Goal: Navigation & Orientation: Find specific page/section

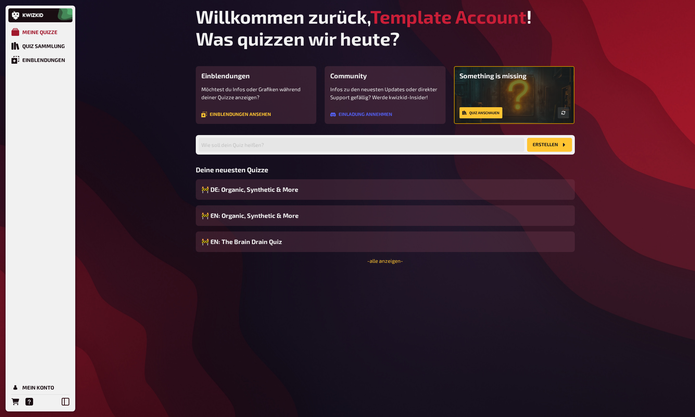
click at [37, 31] on div "Meine Quizze" at bounding box center [39, 32] width 35 height 6
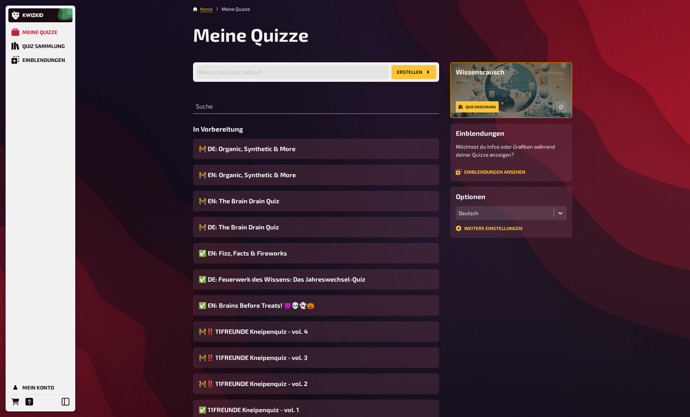
drag, startPoint x: 124, startPoint y: 87, endPoint x: 114, endPoint y: 84, distance: 10.6
click at [36, 48] on div "Quiz Sammlung" at bounding box center [43, 46] width 43 height 6
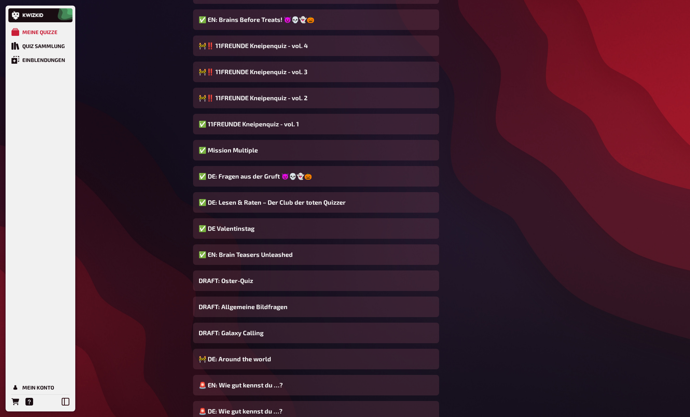
scroll to position [293, 0]
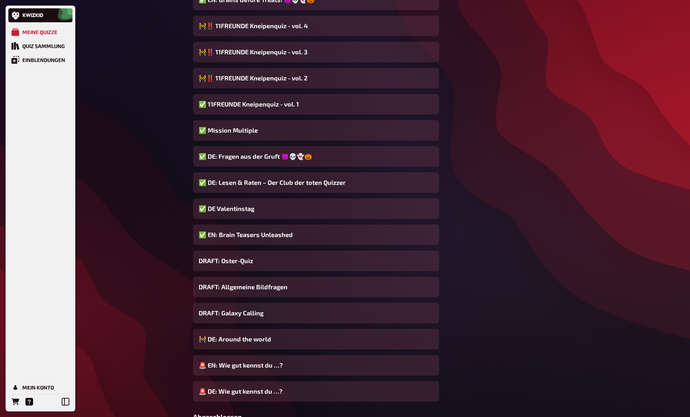
scroll to position [300, 0]
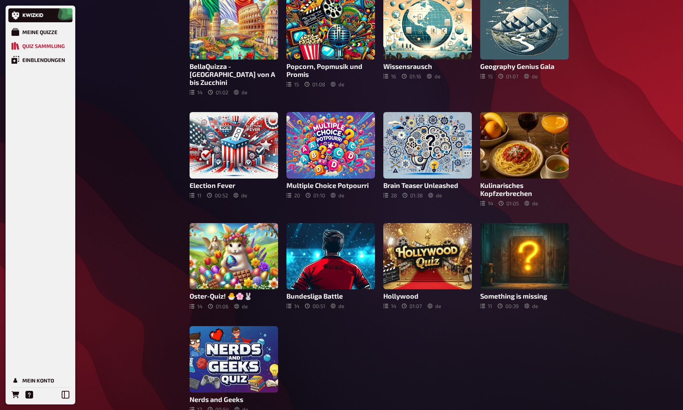
scroll to position [178, 0]
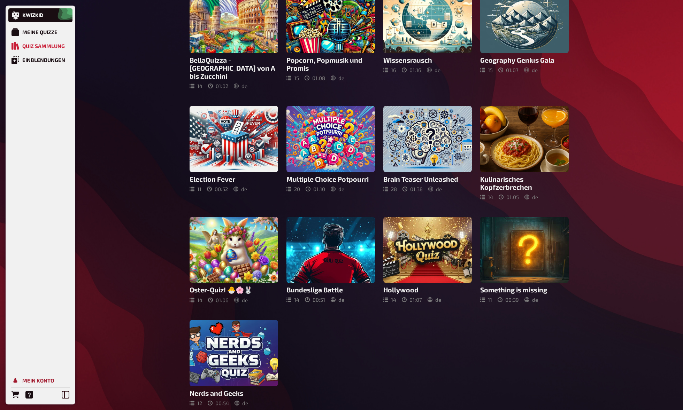
click at [44, 382] on div "Mein Konto" at bounding box center [38, 381] width 32 height 6
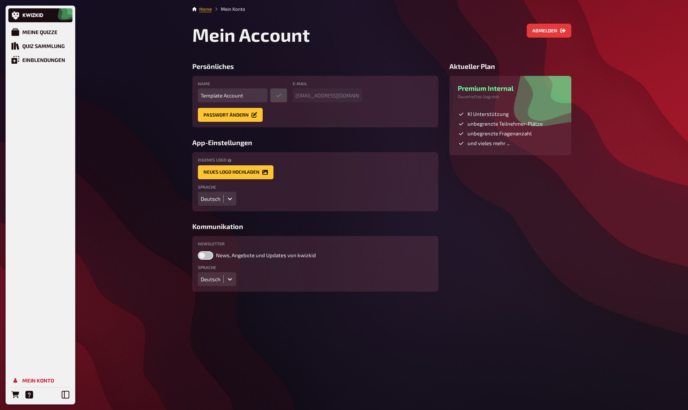
click at [217, 197] on div "Deutsch" at bounding box center [211, 199] width 20 height 6
click at [211, 222] on div "English" at bounding box center [217, 225] width 38 height 12
click at [45, 46] on div "[GEOGRAPHIC_DATA]" at bounding box center [47, 46] width 51 height 6
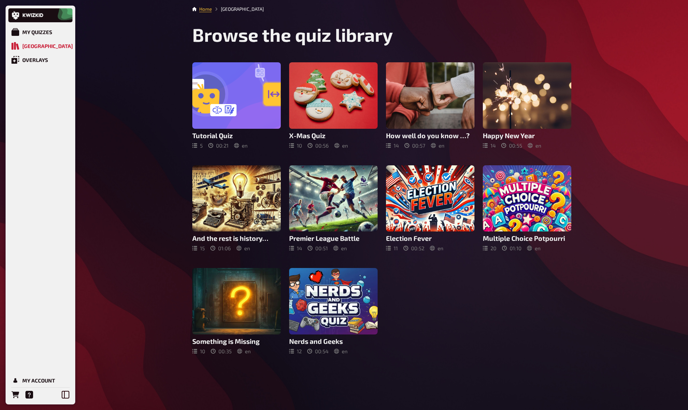
click at [156, 252] on div "My Quizzes Quiz Library Overlays My Account Home Quiz Library Browse the quiz l…" at bounding box center [344, 205] width 688 height 410
click at [160, 241] on div "My Quizzes Quiz Library Overlays My Account Home Quiz Library Browse the quiz l…" at bounding box center [344, 205] width 688 height 410
click at [162, 236] on div "My Quizzes Quiz Library Overlays My Account Home Quiz Library Browse the quiz l…" at bounding box center [344, 205] width 688 height 410
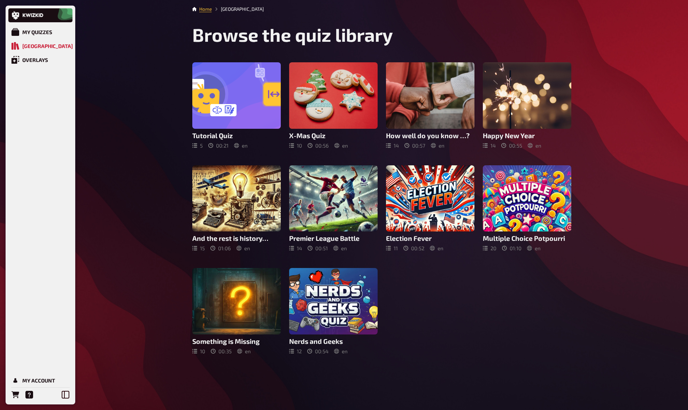
click at [162, 234] on div "My Quizzes Quiz Library Overlays My Account Home Quiz Library Browse the quiz l…" at bounding box center [344, 205] width 688 height 410
